Goal: Find specific page/section: Find specific page/section

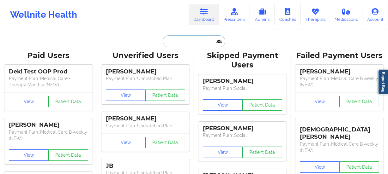
click at [200, 46] on input "text" at bounding box center [194, 41] width 63 height 12
paste input "[EMAIL_ADDRESS][DOMAIN_NAME]"
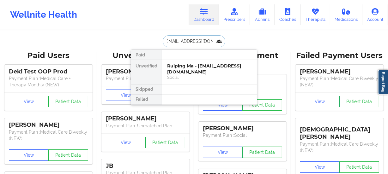
type input "[EMAIL_ADDRESS][DOMAIN_NAME]"
click at [194, 70] on div "[PERSON_NAME] - [EMAIL_ADDRESS][DOMAIN_NAME]" at bounding box center [209, 69] width 85 height 12
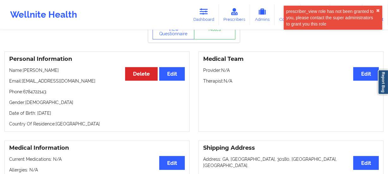
scroll to position [86, 0]
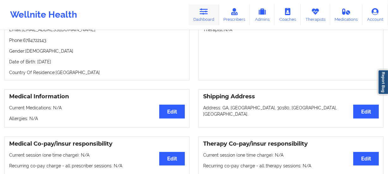
click at [206, 16] on link "Dashboard" at bounding box center [204, 14] width 30 height 21
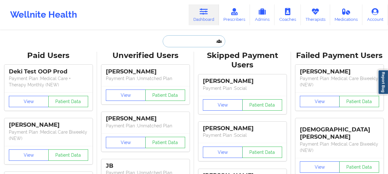
click at [185, 45] on input "text" at bounding box center [194, 41] width 63 height 12
paste input "[EMAIL_ADDRESS][DOMAIN_NAME]"
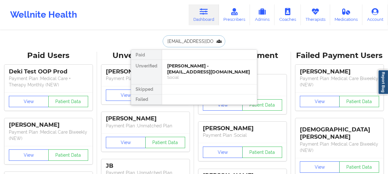
click at [198, 42] on input "[EMAIL_ADDRESS][DOMAIN_NAME]" at bounding box center [194, 41] width 63 height 12
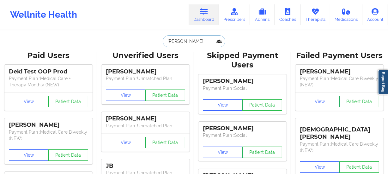
drag, startPoint x: 208, startPoint y: 40, endPoint x: 130, endPoint y: 32, distance: 78.4
paste input "[EMAIL_ADDRESS][DOMAIN_NAME]"
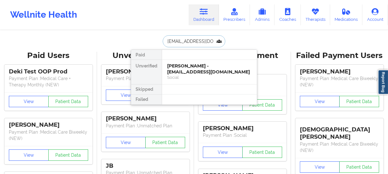
scroll to position [0, 5]
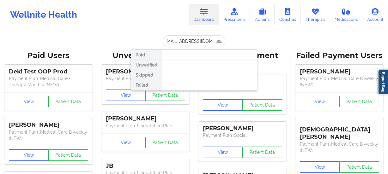
click at [182, 72] on div at bounding box center [209, 75] width 95 height 10
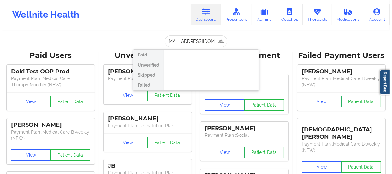
scroll to position [0, 0]
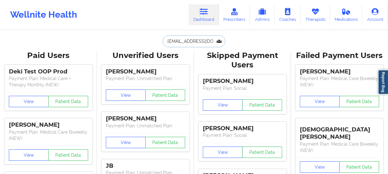
click at [198, 42] on input "[EMAIL_ADDRESS][DOMAIN_NAME]" at bounding box center [194, 41] width 63 height 12
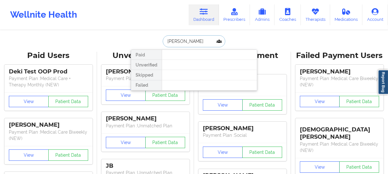
type input "[PERSON_NAME]"
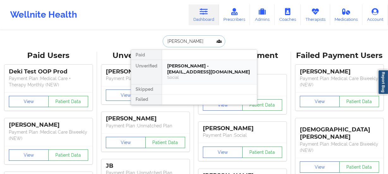
click at [187, 70] on div "[PERSON_NAME] - [EMAIL_ADDRESS][DOMAIN_NAME]" at bounding box center [209, 69] width 85 height 12
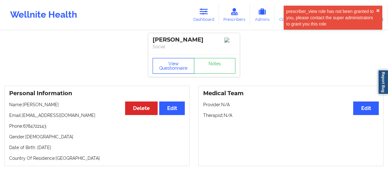
click at [167, 67] on button "View Questionnaire" at bounding box center [174, 66] width 42 height 16
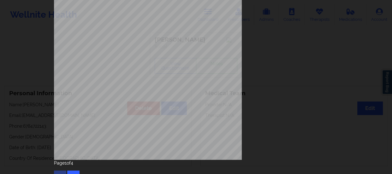
scroll to position [127, 0]
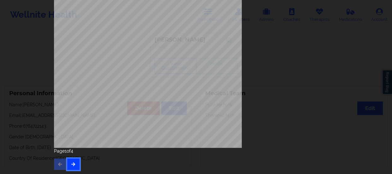
click at [71, 161] on button "button" at bounding box center [73, 164] width 12 height 11
click at [73, 161] on button "button" at bounding box center [73, 164] width 12 height 11
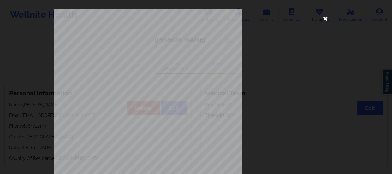
click at [324, 18] on icon at bounding box center [326, 18] width 10 height 10
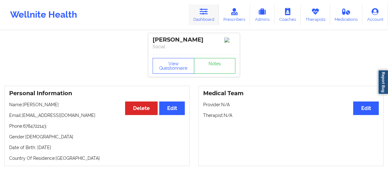
drag, startPoint x: 205, startPoint y: 13, endPoint x: 208, endPoint y: 24, distance: 12.1
click at [205, 12] on icon at bounding box center [204, 11] width 8 height 7
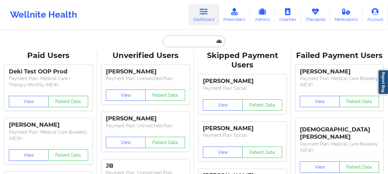
click at [189, 39] on input "text" at bounding box center [194, 41] width 63 height 12
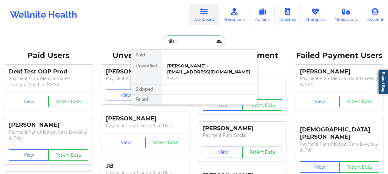
type input "hilari"
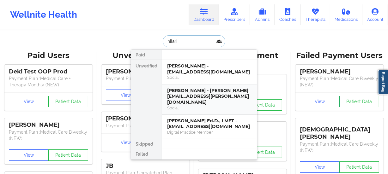
click at [199, 95] on div "[PERSON_NAME] - [PERSON_NAME][EMAIL_ADDRESS][PERSON_NAME][DOMAIN_NAME]" at bounding box center [209, 97] width 85 height 18
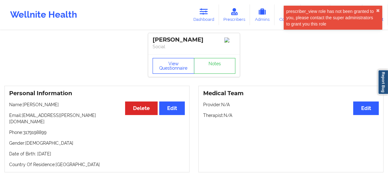
click at [175, 72] on button "View Questionnaire" at bounding box center [174, 66] width 42 height 16
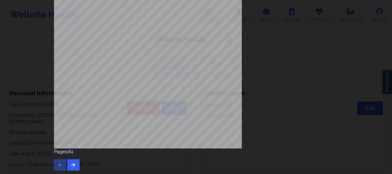
scroll to position [127, 0]
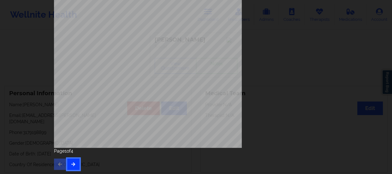
click at [72, 161] on button "button" at bounding box center [73, 164] width 12 height 11
click at [75, 165] on button "button" at bounding box center [73, 164] width 12 height 11
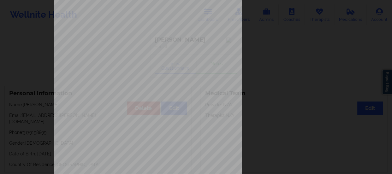
scroll to position [0, 0]
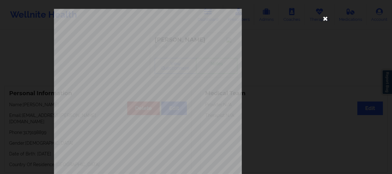
click at [322, 18] on icon at bounding box center [326, 18] width 10 height 10
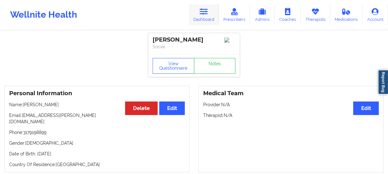
click at [208, 14] on icon at bounding box center [204, 11] width 8 height 7
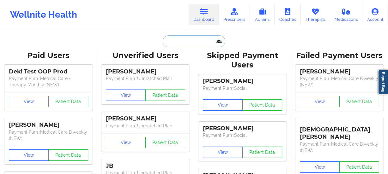
click at [192, 41] on input "text" at bounding box center [194, 41] width 63 height 12
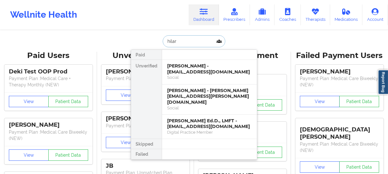
type input "hilari"
click at [205, 72] on div "[PERSON_NAME] - [EMAIL_ADDRESS][DOMAIN_NAME]" at bounding box center [209, 69] width 85 height 12
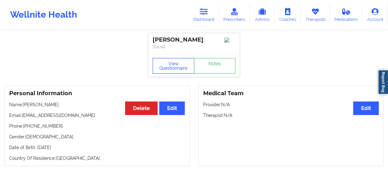
click at [179, 60] on button "View Questionnaire" at bounding box center [174, 66] width 42 height 16
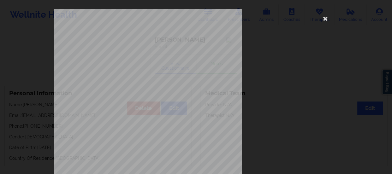
scroll to position [127, 0]
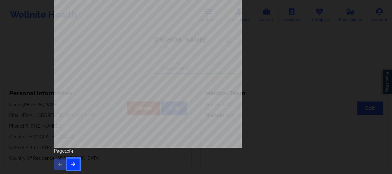
click at [74, 164] on icon "button" at bounding box center [73, 164] width 5 height 4
click at [74, 163] on icon "button" at bounding box center [73, 164] width 5 height 4
click at [58, 163] on icon "button" at bounding box center [60, 164] width 5 height 4
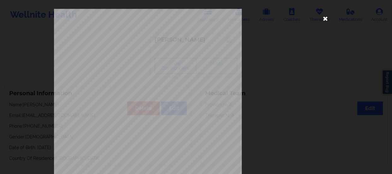
click at [325, 18] on icon at bounding box center [326, 18] width 10 height 10
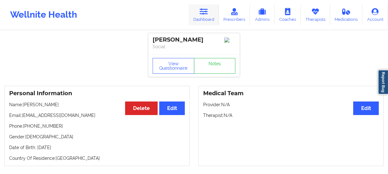
click at [202, 10] on icon at bounding box center [204, 11] width 8 height 7
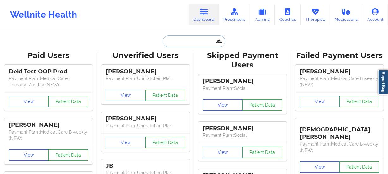
click at [193, 41] on input "text" at bounding box center [194, 41] width 63 height 12
paste input "[EMAIL_ADDRESS][DOMAIN_NAME]"
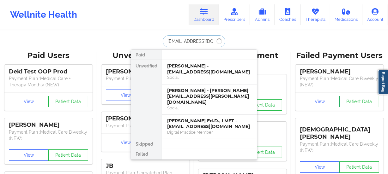
type input "[EMAIL_ADDRESS][DOMAIN_NAME]"
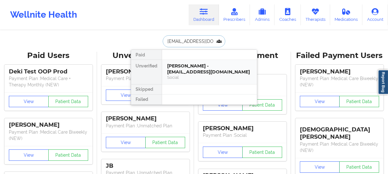
click at [205, 63] on div "[PERSON_NAME] - [EMAIL_ADDRESS][DOMAIN_NAME]" at bounding box center [209, 69] width 85 height 12
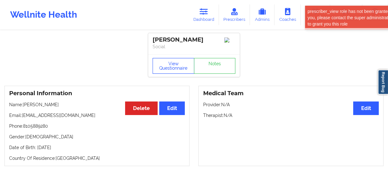
click at [173, 74] on button "View Questionnaire" at bounding box center [174, 66] width 42 height 16
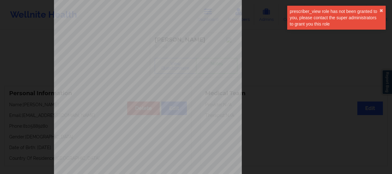
scroll to position [127, 0]
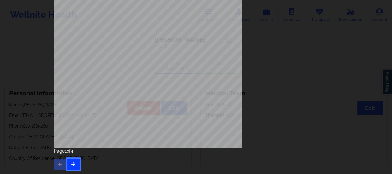
click at [73, 161] on button "button" at bounding box center [73, 164] width 12 height 11
click at [75, 162] on button "button" at bounding box center [73, 164] width 12 height 11
click at [58, 163] on icon "button" at bounding box center [60, 164] width 5 height 4
click at [73, 160] on button "button" at bounding box center [73, 164] width 12 height 11
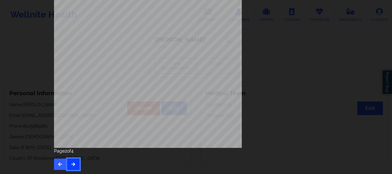
click at [73, 160] on button "button" at bounding box center [73, 164] width 12 height 11
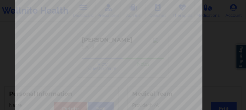
scroll to position [192, 0]
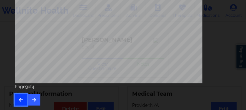
click at [21, 100] on icon "button" at bounding box center [20, 99] width 5 height 4
click at [21, 99] on icon "button" at bounding box center [20, 99] width 5 height 4
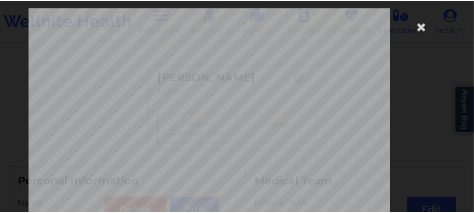
scroll to position [0, 0]
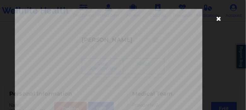
click at [219, 18] on icon at bounding box center [219, 18] width 10 height 10
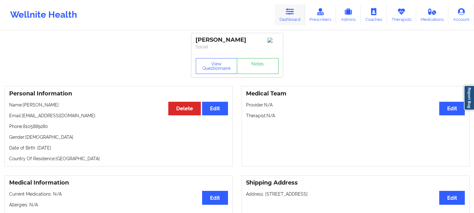
click at [286, 17] on link "Dashboard" at bounding box center [290, 14] width 30 height 21
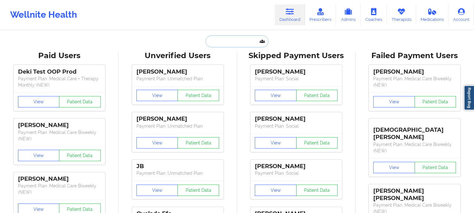
click at [239, 45] on input "text" at bounding box center [237, 41] width 63 height 12
paste input "[EMAIL_ADDRESS][DOMAIN_NAME]"
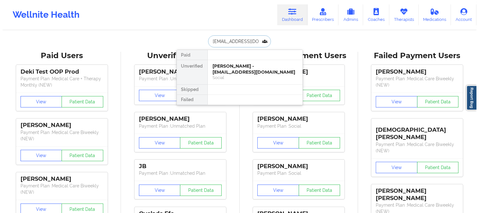
scroll to position [0, 17]
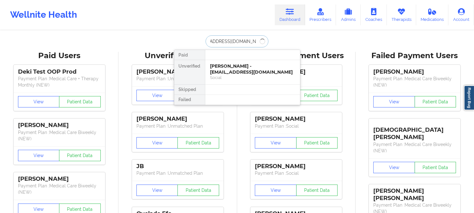
type input "[EMAIL_ADDRESS][DOMAIN_NAME]"
click at [247, 70] on div "[PERSON_NAME] - [EMAIL_ADDRESS][DOMAIN_NAME]" at bounding box center [252, 69] width 85 height 12
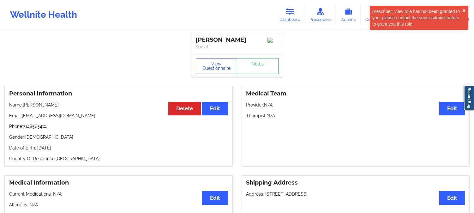
drag, startPoint x: 218, startPoint y: 75, endPoint x: 242, endPoint y: 96, distance: 31.8
click at [218, 74] on button "View Questionnaire" at bounding box center [217, 66] width 42 height 16
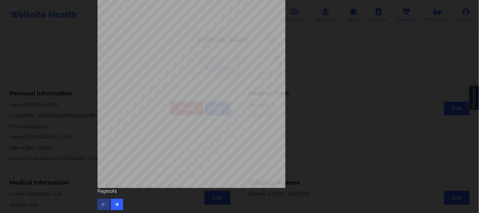
scroll to position [88, 0]
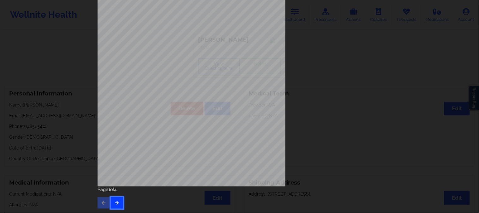
click at [111, 174] on button "button" at bounding box center [117, 202] width 12 height 11
click at [119, 174] on button "button" at bounding box center [117, 202] width 12 height 11
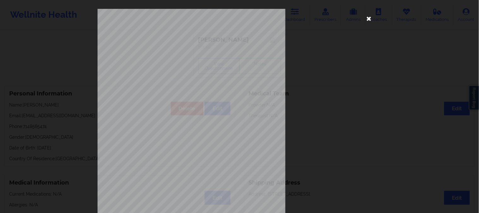
click at [371, 20] on icon at bounding box center [369, 18] width 10 height 10
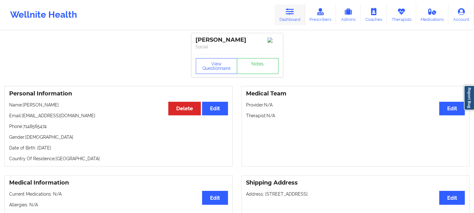
click at [291, 14] on icon at bounding box center [290, 11] width 8 height 7
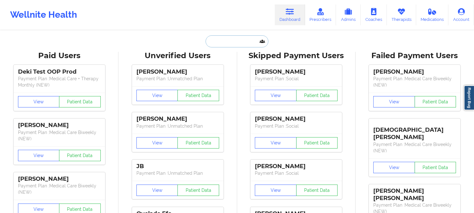
click at [241, 41] on input "text" at bounding box center [237, 41] width 63 height 12
paste input "[EMAIL_ADDRESS][DOMAIN_NAME]"
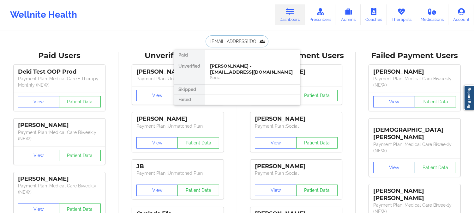
type input "[EMAIL_ADDRESS][DOMAIN_NAME]"
click at [229, 73] on div "[PERSON_NAME] - [EMAIL_ADDRESS][DOMAIN_NAME]" at bounding box center [252, 69] width 85 height 12
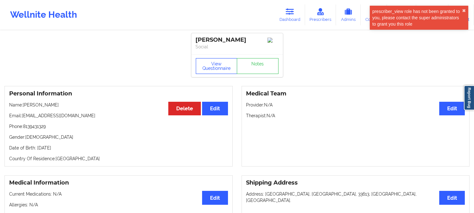
click at [219, 74] on button "View Questionnaire" at bounding box center [217, 66] width 42 height 16
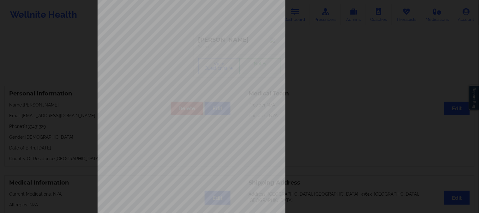
scroll to position [88, 0]
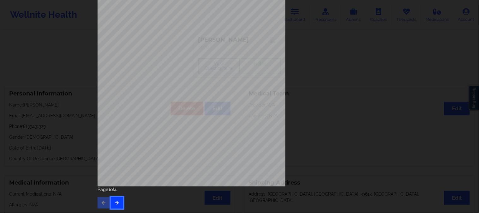
click at [116, 174] on icon "button" at bounding box center [116, 203] width 5 height 4
click at [115, 174] on icon "button" at bounding box center [116, 203] width 5 height 4
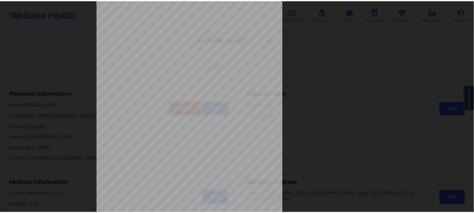
scroll to position [0, 0]
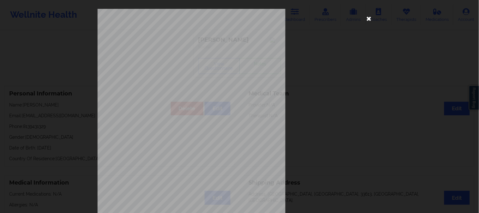
click at [368, 18] on icon at bounding box center [369, 18] width 10 height 10
